Goal: Task Accomplishment & Management: Use online tool/utility

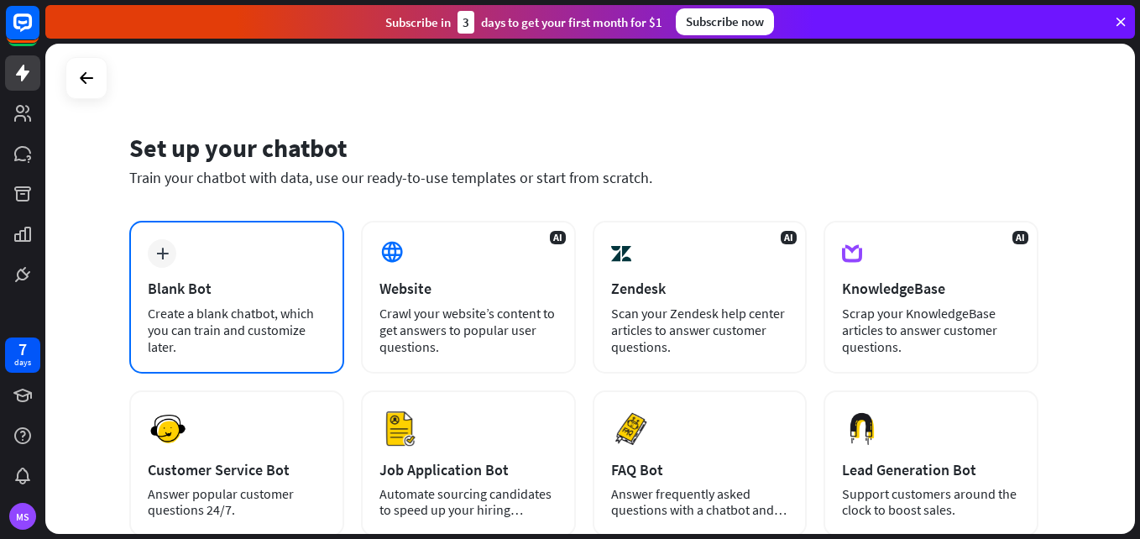
click at [288, 318] on div "Create a blank chatbot, which you can train and customize later." at bounding box center [237, 330] width 178 height 50
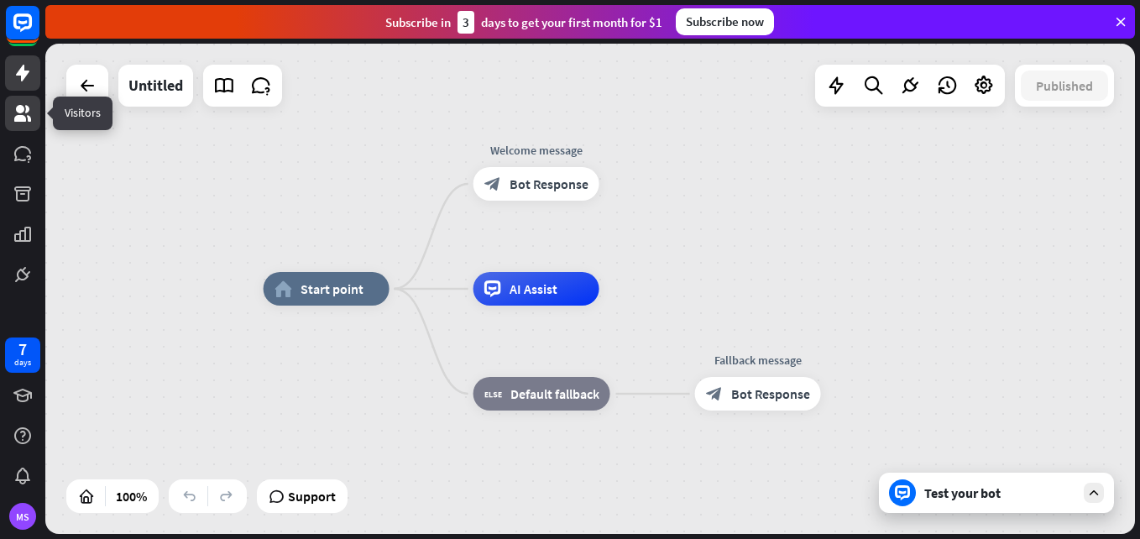
click at [32, 102] on link at bounding box center [22, 113] width 35 height 35
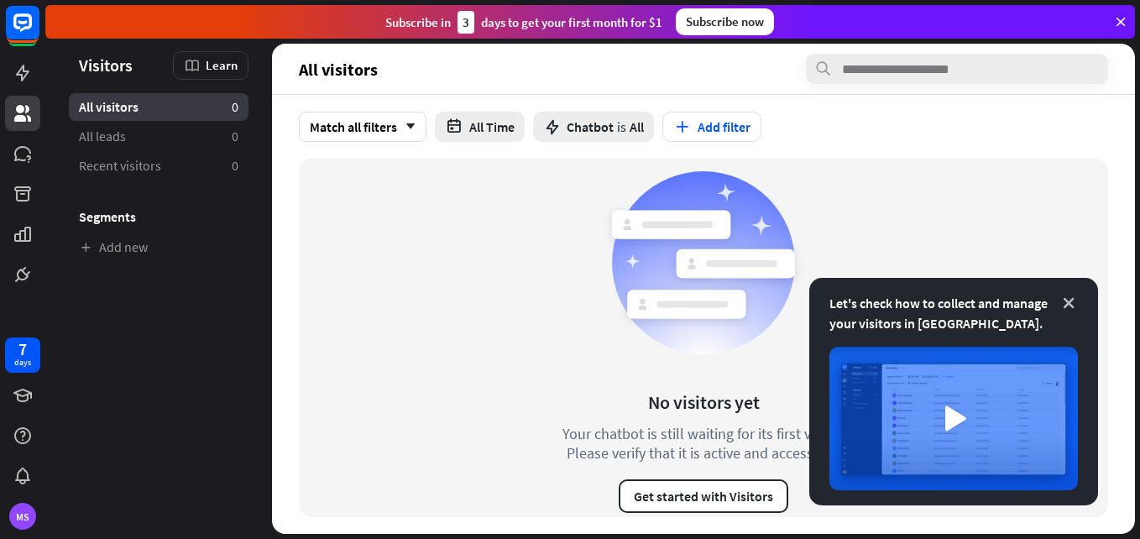
click at [1066, 298] on icon at bounding box center [1069, 303] width 17 height 17
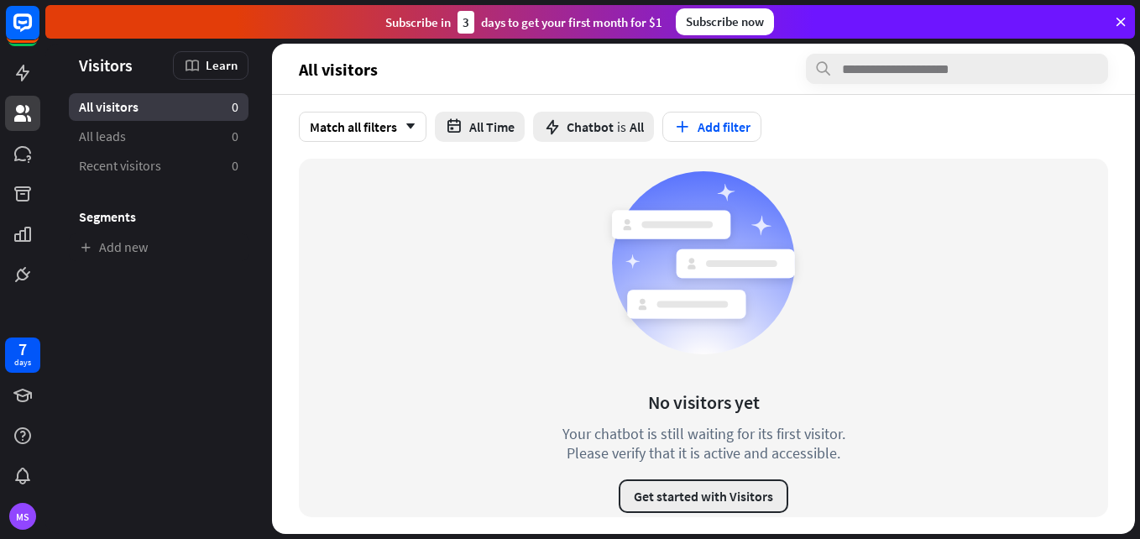
click at [750, 497] on button "Get started with Visitors" at bounding box center [704, 496] width 170 height 34
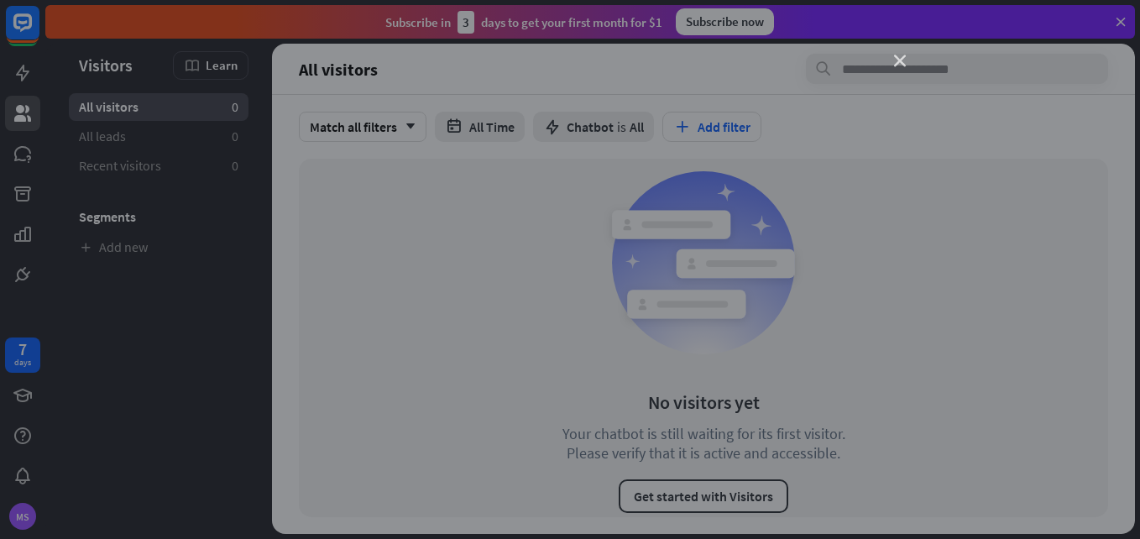
click at [898, 57] on icon "close" at bounding box center [900, 61] width 12 height 12
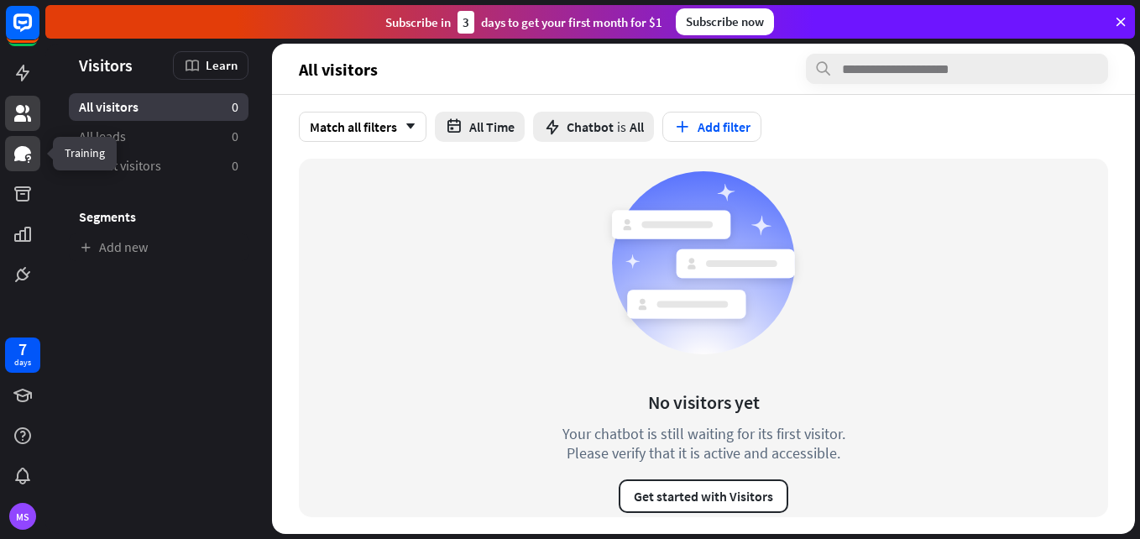
click at [22, 155] on icon at bounding box center [22, 153] width 17 height 15
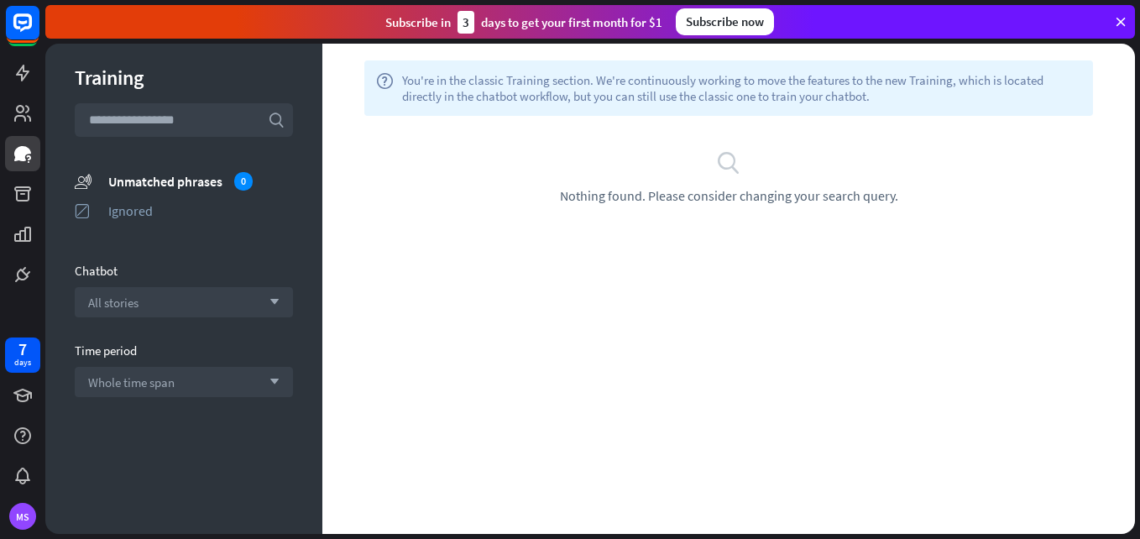
click at [732, 171] on icon "search" at bounding box center [728, 161] width 25 height 25
click at [741, 158] on icon "search" at bounding box center [728, 161] width 25 height 25
drag, startPoint x: 741, startPoint y: 158, endPoint x: 748, endPoint y: 170, distance: 14.0
click at [748, 170] on div "search Nothing found. Please consider changing your search query." at bounding box center [729, 176] width 762 height 55
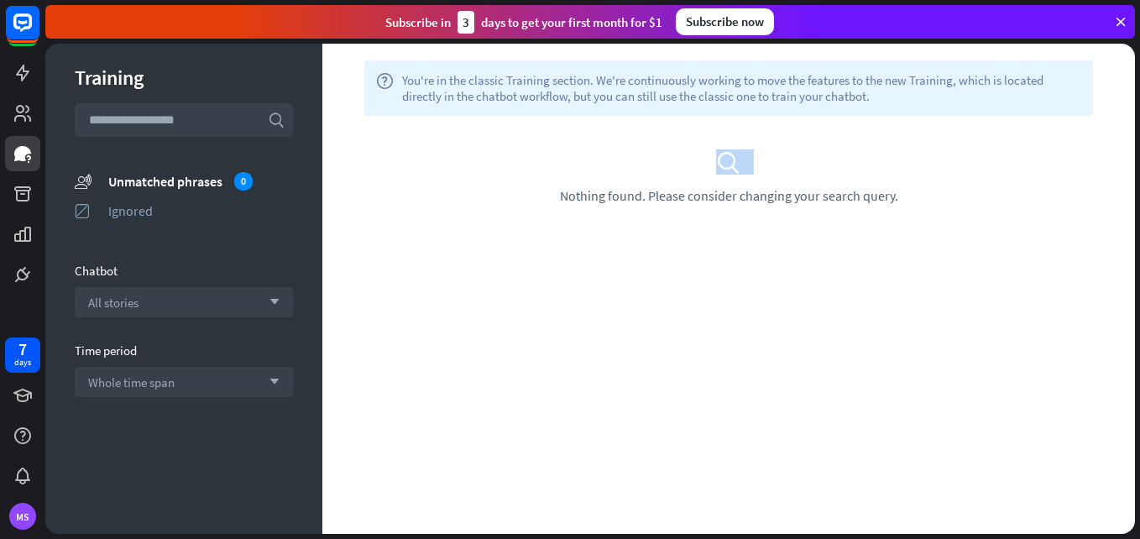
click at [748, 170] on div "search Nothing found. Please consider changing your search query." at bounding box center [729, 176] width 762 height 55
